Goal: Find specific page/section: Find specific page/section

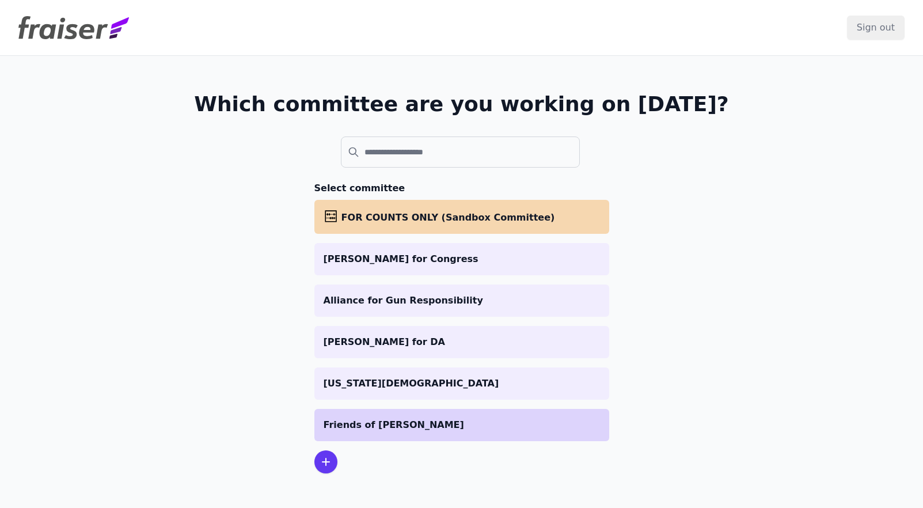
scroll to position [17, 0]
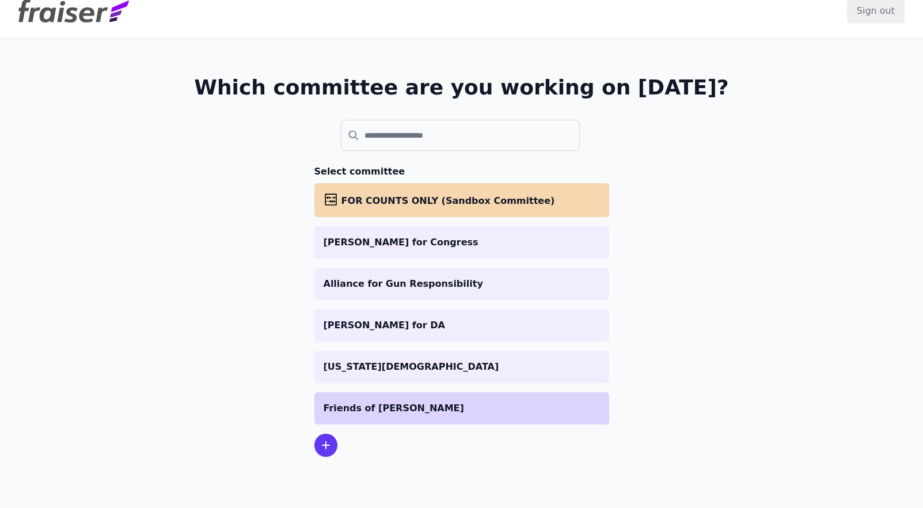
click at [346, 412] on p "Friends of [PERSON_NAME]" at bounding box center [461, 408] width 276 height 14
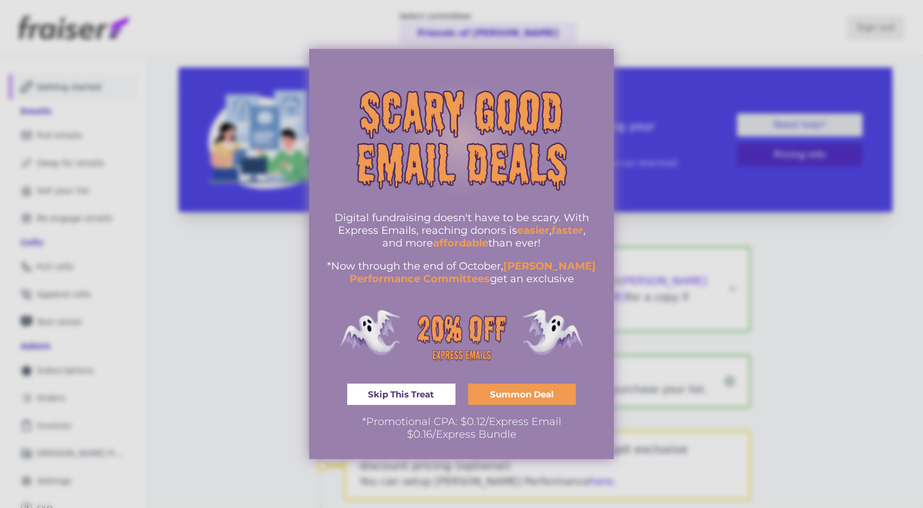
click at [626, 39] on div at bounding box center [461, 254] width 923 height 508
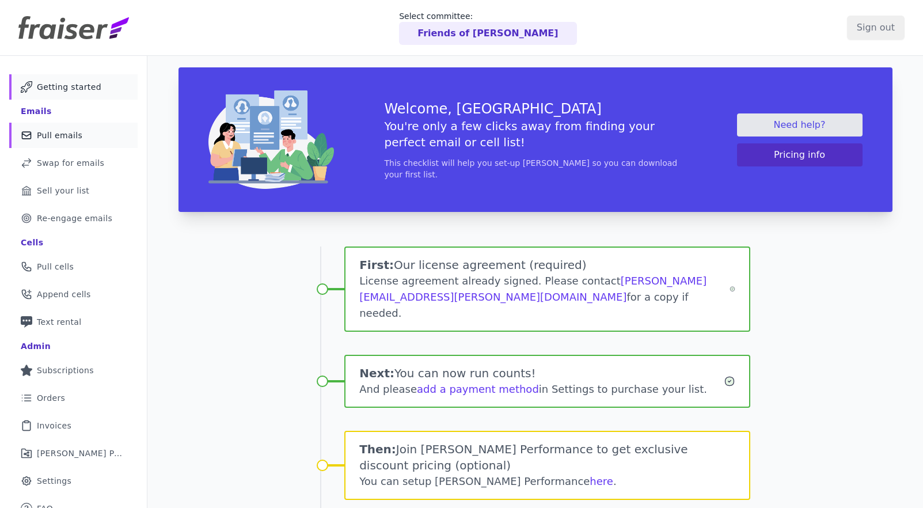
click at [71, 147] on link "Mail Icon Outline of a mail envelope Pull emails" at bounding box center [73, 135] width 128 height 25
